Goal: Task Accomplishment & Management: Manage account settings

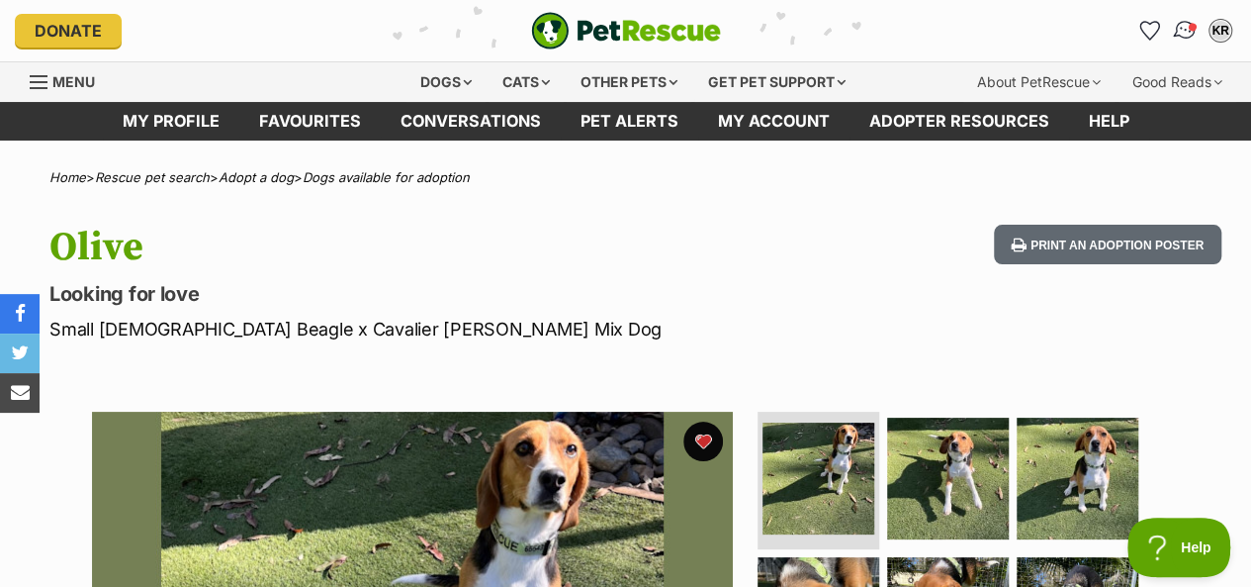
click at [1187, 31] on img "Conversations" at bounding box center [1185, 31] width 27 height 26
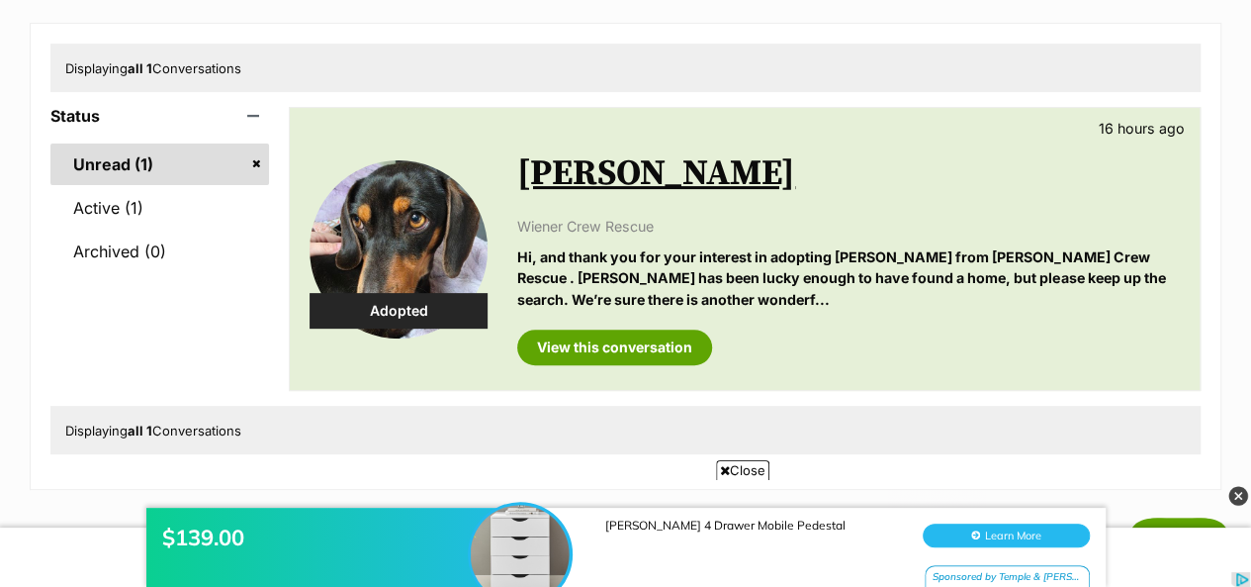
scroll to position [198, 0]
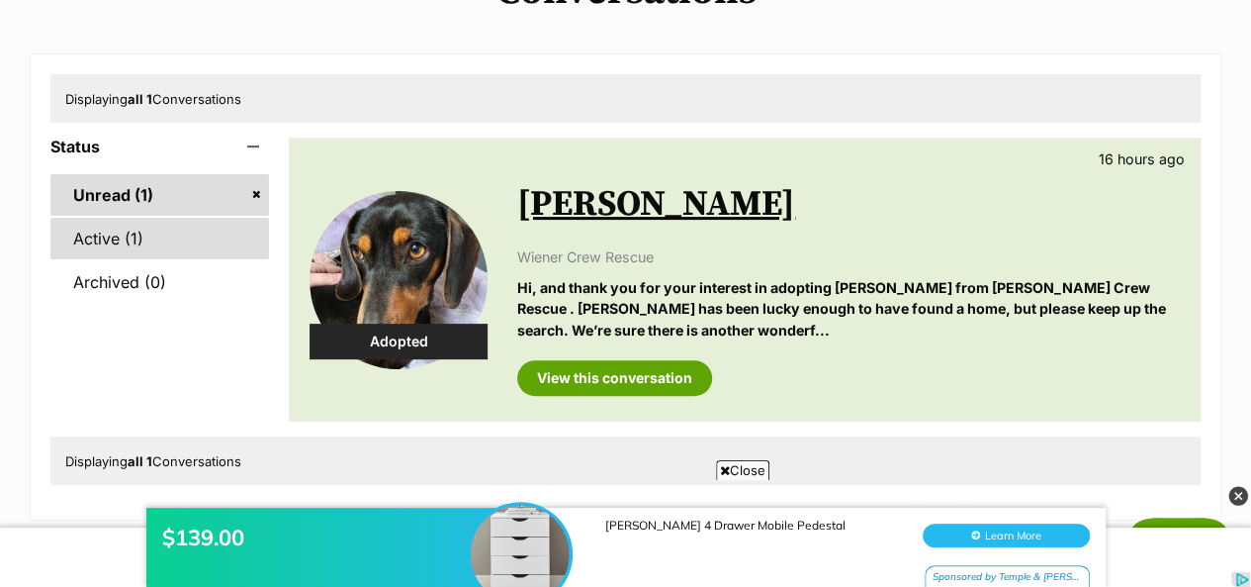
click at [93, 244] on link "Active (1)" at bounding box center [159, 239] width 219 height 42
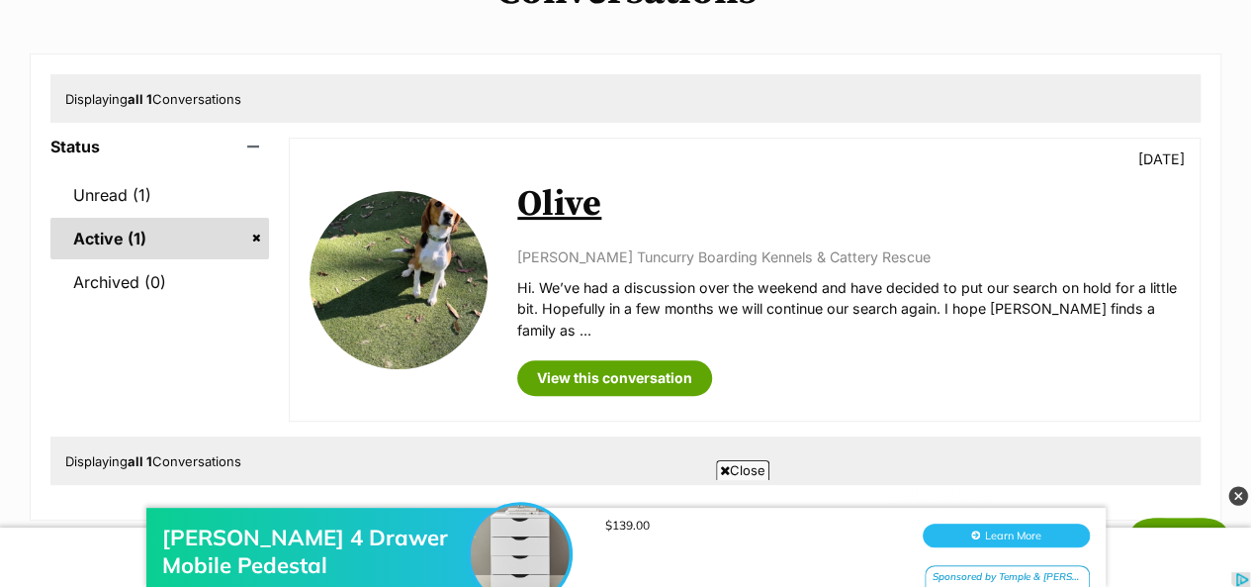
scroll to position [297, 0]
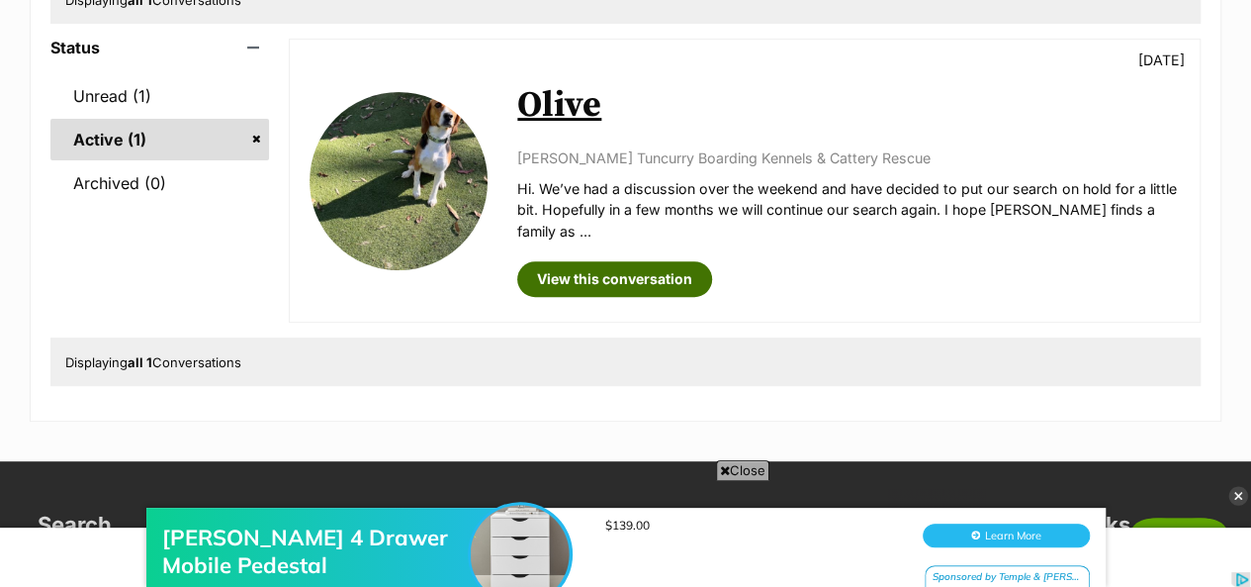
click at [630, 261] on link "View this conversation" at bounding box center [614, 279] width 195 height 36
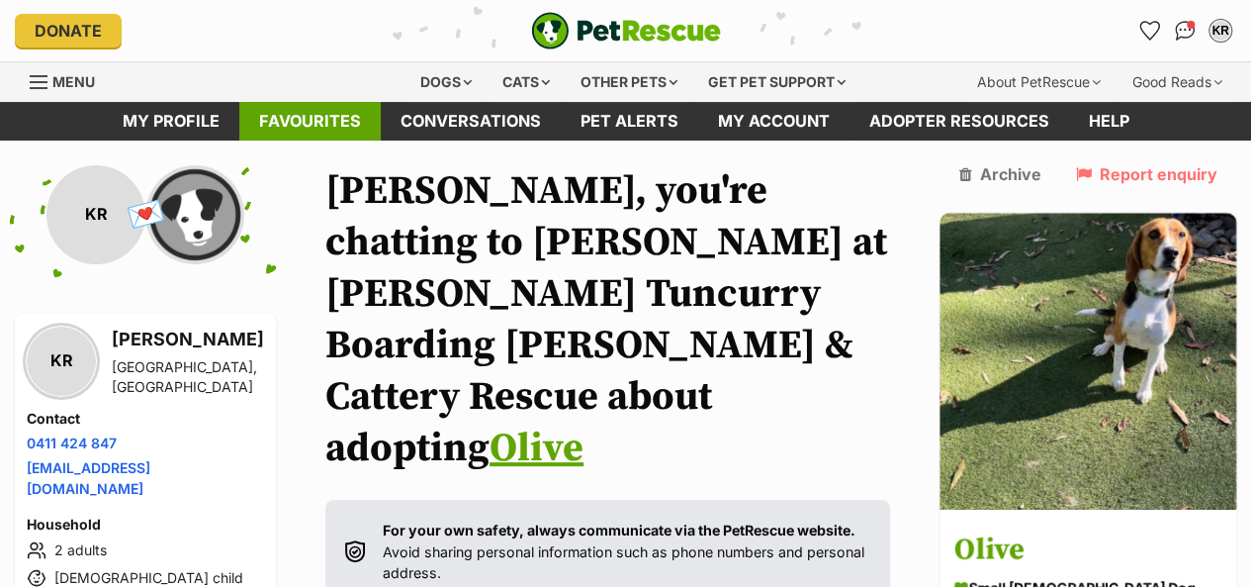
click at [277, 118] on link "Favourites" at bounding box center [309, 121] width 141 height 39
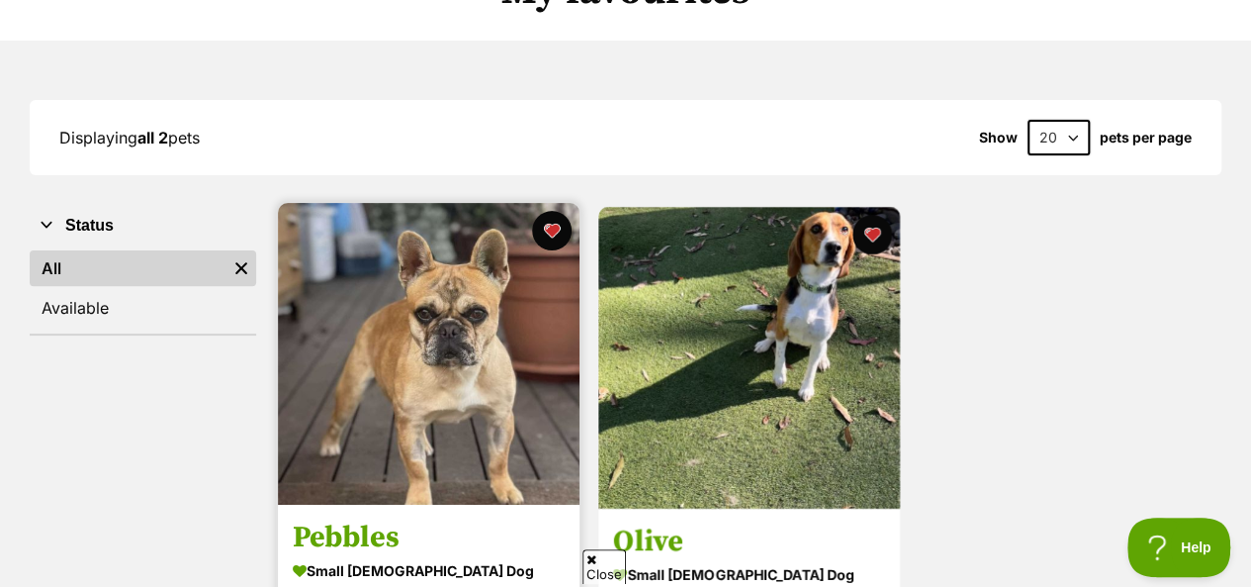
click at [400, 335] on img at bounding box center [429, 354] width 302 height 302
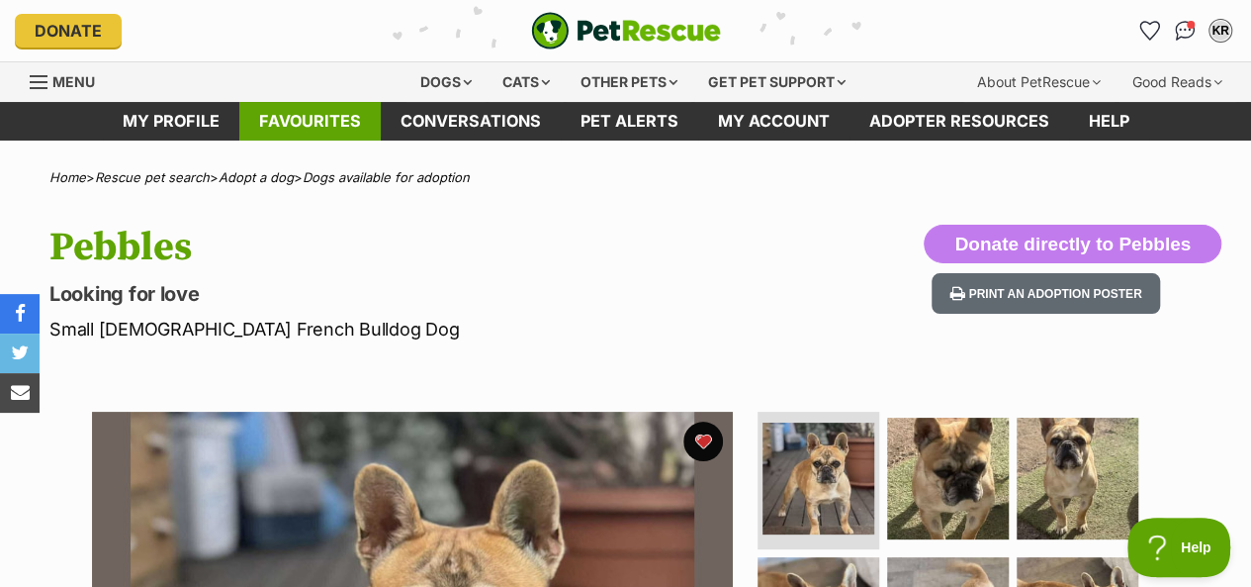
click at [328, 118] on link "Favourites" at bounding box center [309, 121] width 141 height 39
